Goal: Navigation & Orientation: Find specific page/section

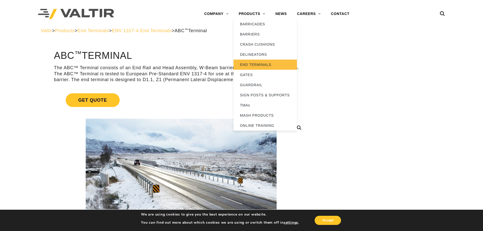
click at [255, 62] on link "END TERMINALS" at bounding box center [264, 65] width 63 height 10
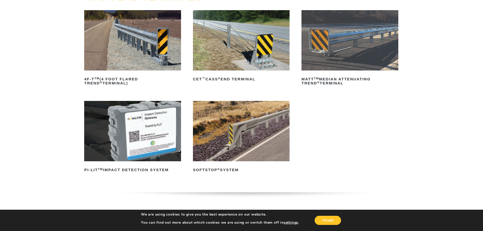
scroll to position [76, 0]
